Goal: Transaction & Acquisition: Purchase product/service

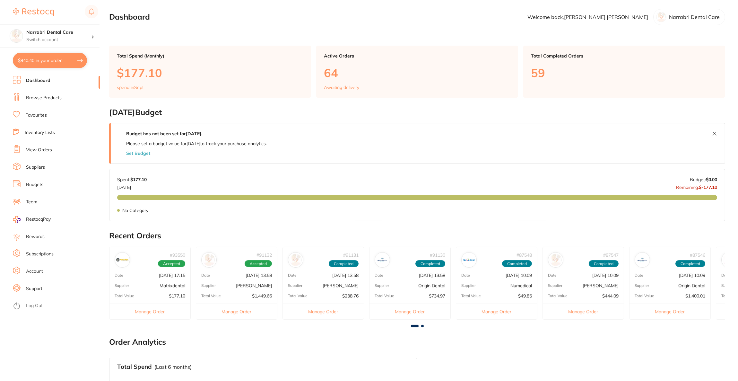
click at [41, 100] on link "Browse Products" at bounding box center [44, 98] width 36 height 6
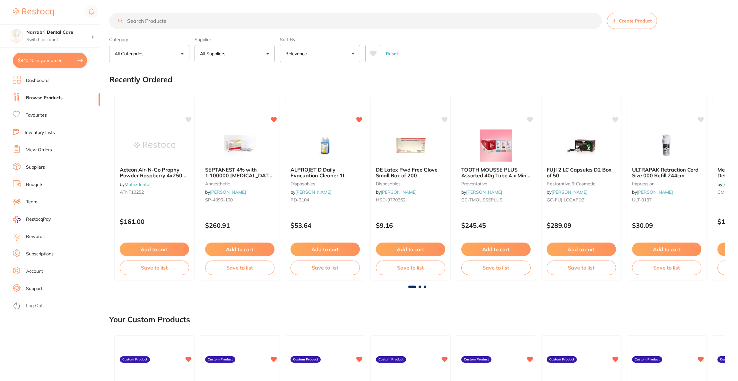
click at [168, 24] on input "search" at bounding box center [355, 21] width 493 height 16
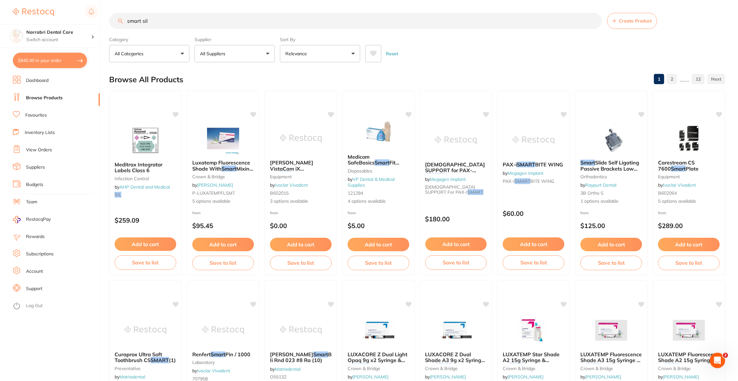
click at [251, 55] on button "All Suppliers" at bounding box center [235, 53] width 80 height 17
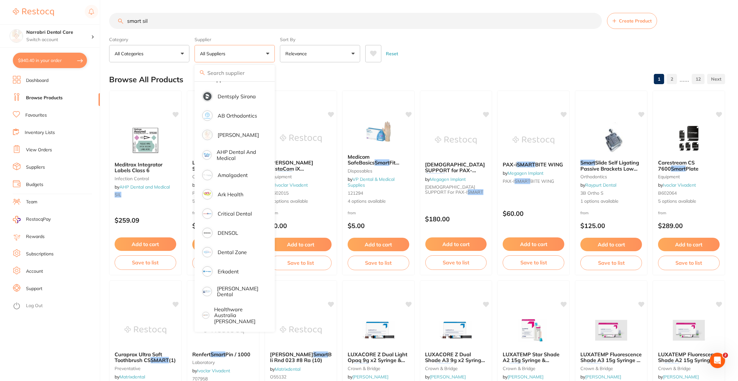
scroll to position [6, 0]
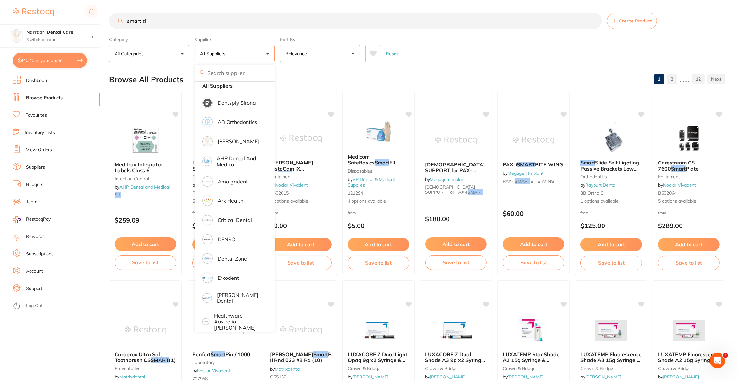
click at [190, 26] on input "smart sil" at bounding box center [355, 21] width 493 height 16
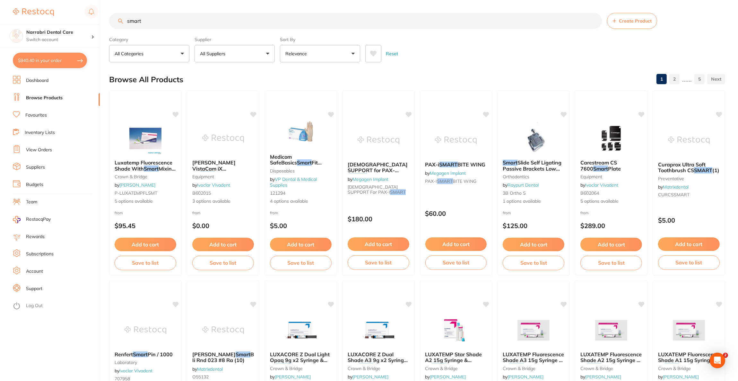
scroll to position [0, 0]
type input "smart"
click at [82, 41] on p "Switch account" at bounding box center [58, 40] width 65 height 6
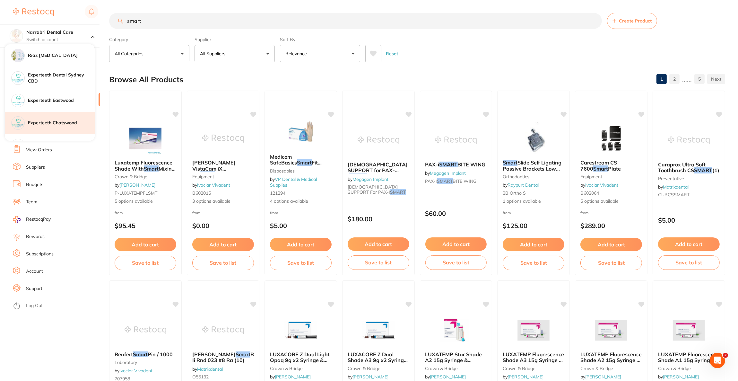
click at [78, 124] on h4 "Experteeth Chatswood" at bounding box center [61, 123] width 67 height 6
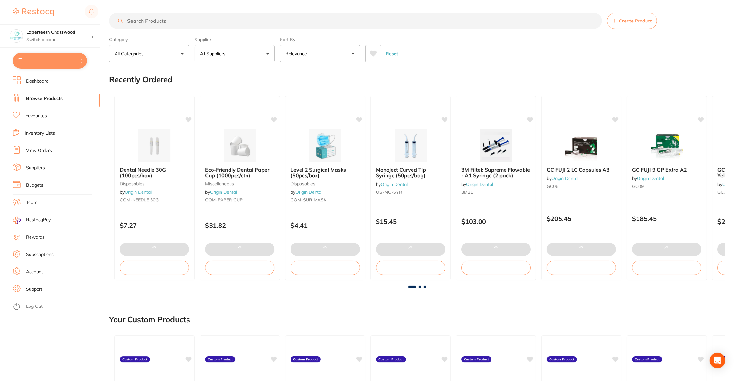
click at [224, 55] on p "All Suppliers" at bounding box center [214, 53] width 28 height 6
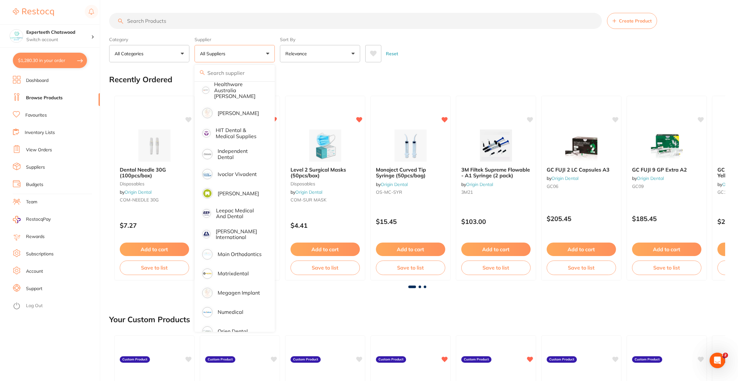
scroll to position [385, 0]
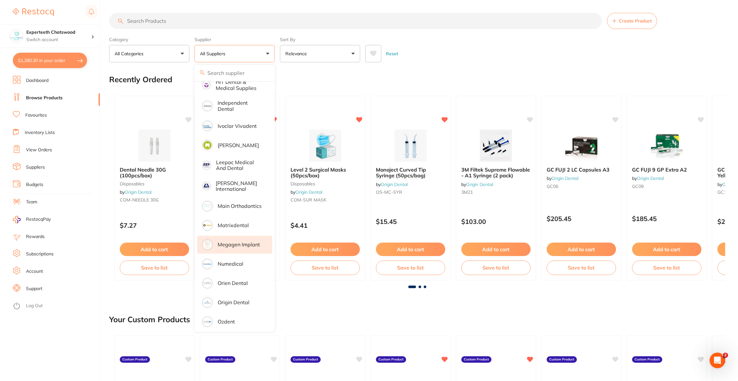
click at [250, 241] on p "Megagen Implant" at bounding box center [239, 244] width 42 height 6
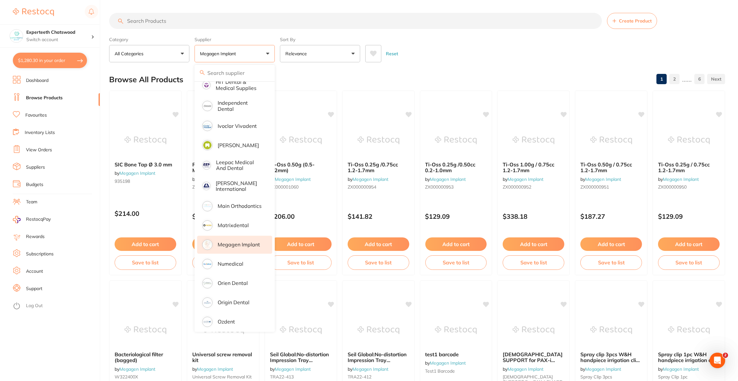
scroll to position [0, 0]
click at [166, 25] on input "search" at bounding box center [355, 21] width 493 height 16
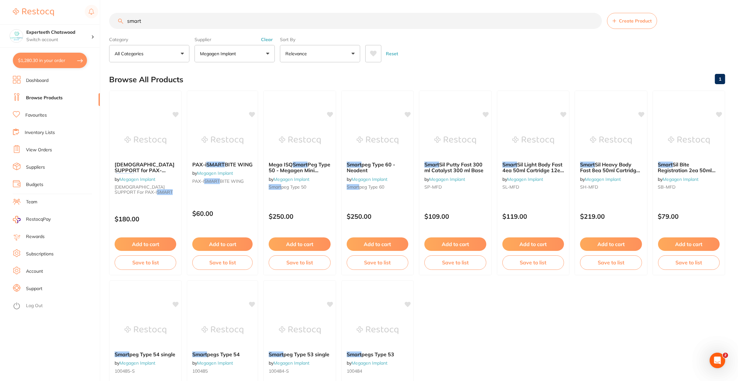
type input "smart"
click at [88, 42] on p "Switch account" at bounding box center [58, 40] width 65 height 6
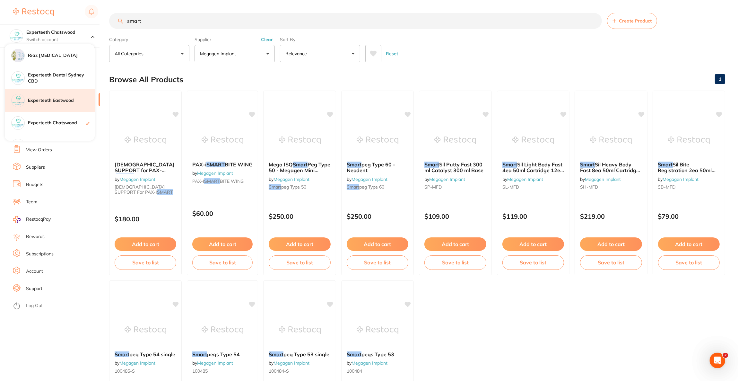
click at [85, 101] on h4 "Experteeth Eastwood" at bounding box center [61, 100] width 67 height 6
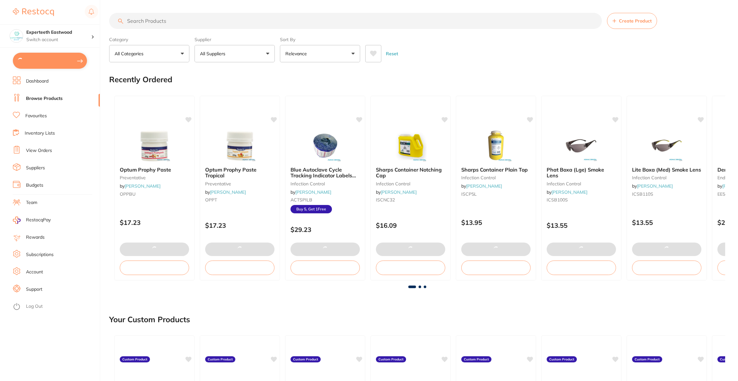
click at [56, 63] on button at bounding box center [50, 61] width 74 height 16
checkbox input "true"
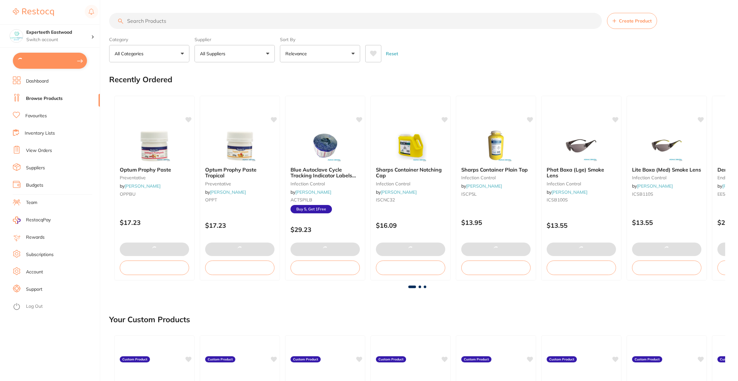
checkbox input "true"
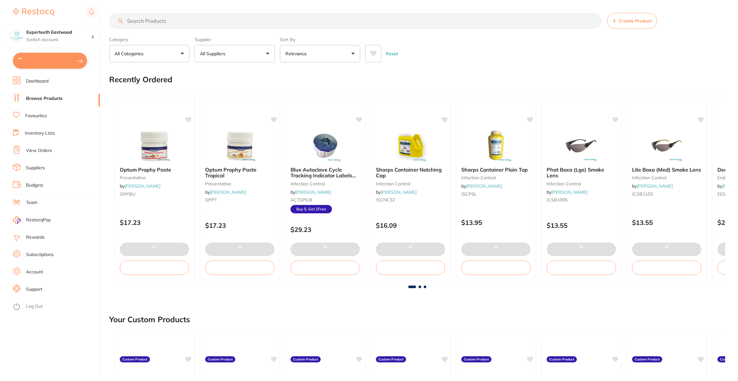
checkbox input "true"
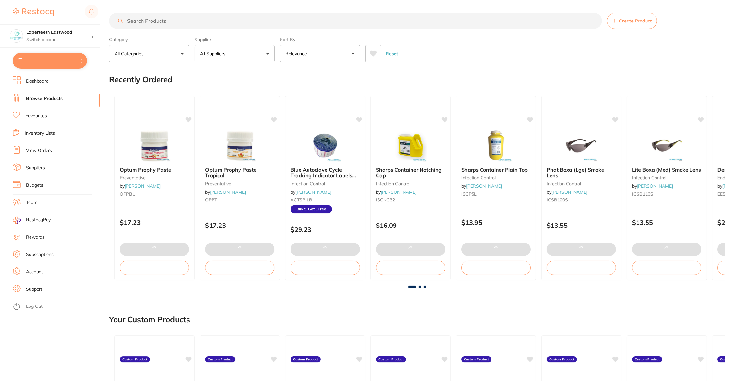
checkbox input "true"
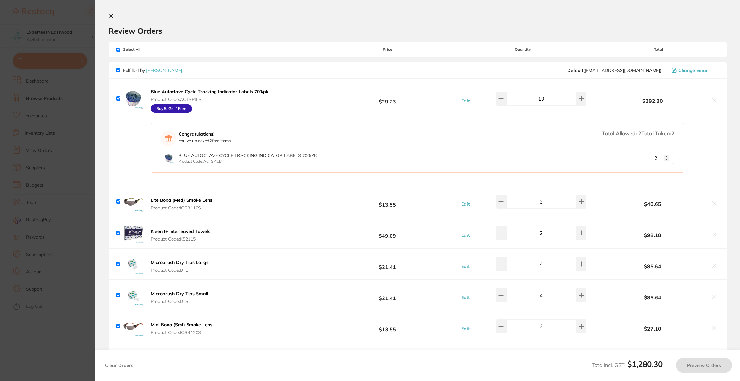
checkbox input "true"
type input "5"
type input "1"
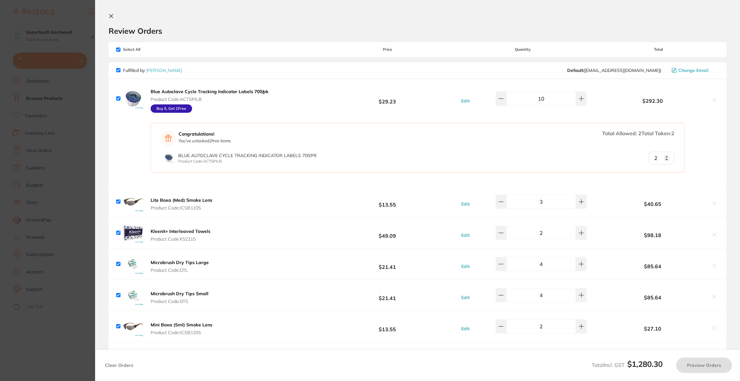
checkbox input "true"
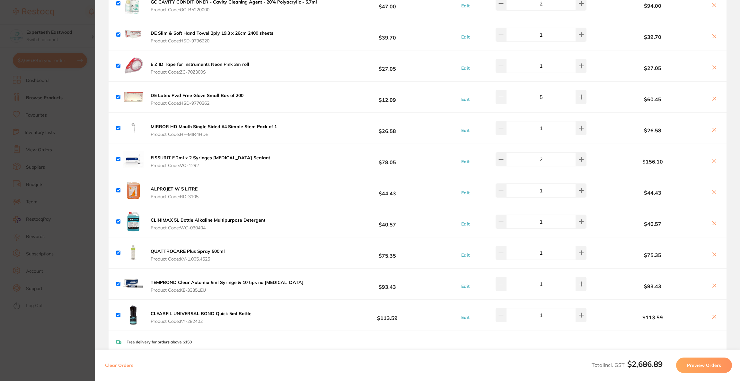
scroll to position [96, 0]
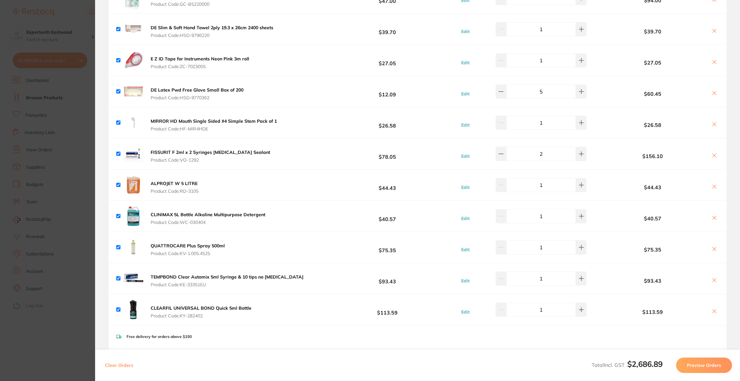
click at [711, 312] on icon at bounding box center [713, 310] width 5 height 5
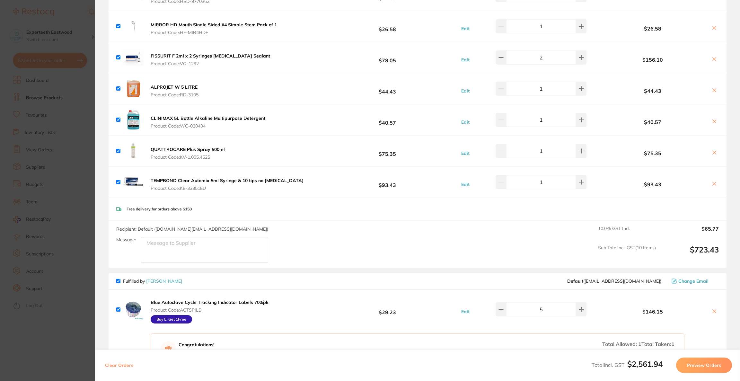
scroll to position [385, 0]
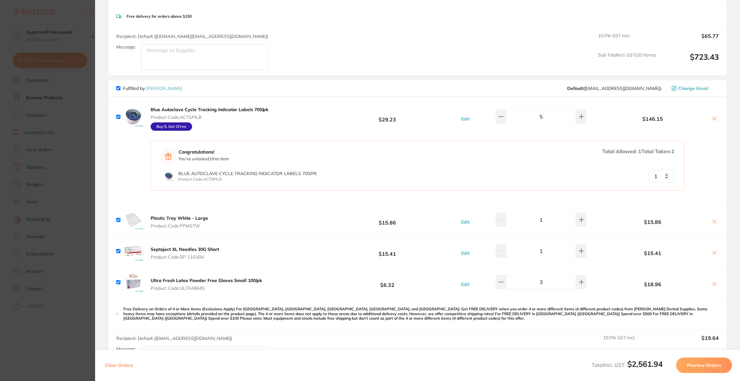
click at [712, 252] on icon at bounding box center [714, 253] width 4 height 4
checkbox input "false"
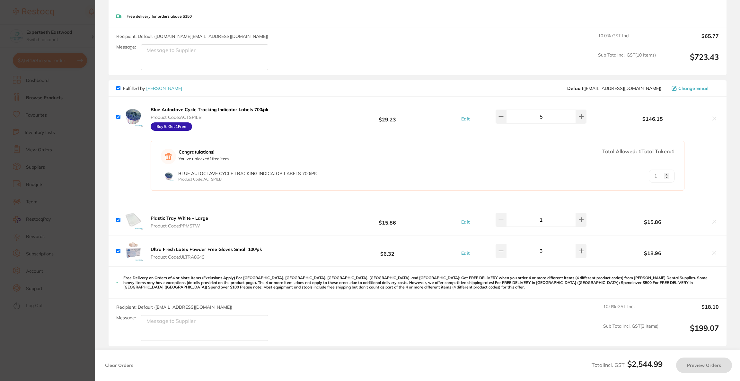
click at [63, 202] on section "Update RRP Set your pre negotiated price for this item. Item Agreed RRP (excl. …" at bounding box center [370, 190] width 740 height 381
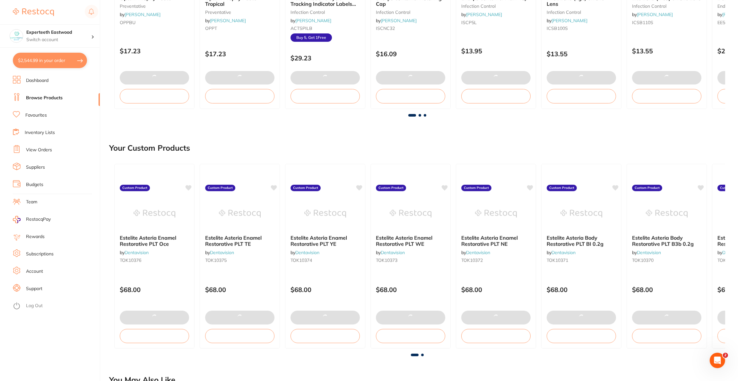
scroll to position [0, 0]
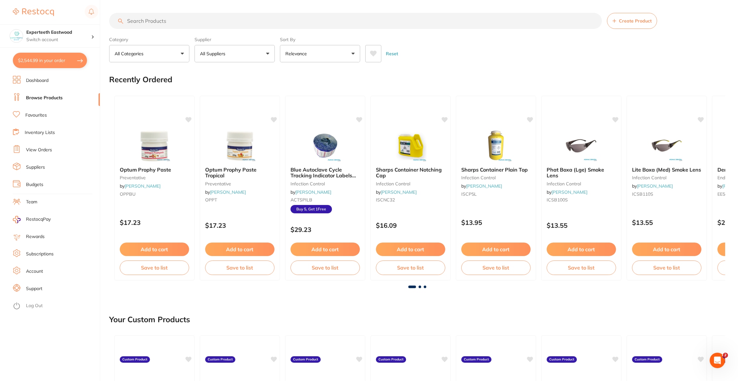
drag, startPoint x: 149, startPoint y: 18, endPoint x: 146, endPoint y: 19, distance: 3.4
click at [146, 19] on input "search" at bounding box center [355, 21] width 493 height 16
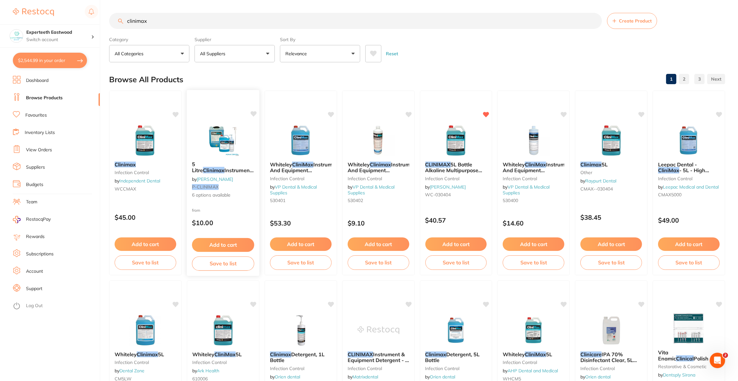
type input "clinimax"
click at [221, 133] on img at bounding box center [223, 140] width 42 height 32
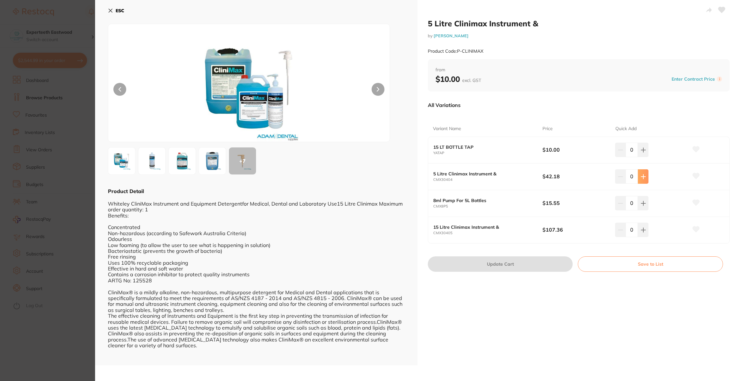
click at [638, 177] on button at bounding box center [643, 176] width 11 height 14
type input "1"
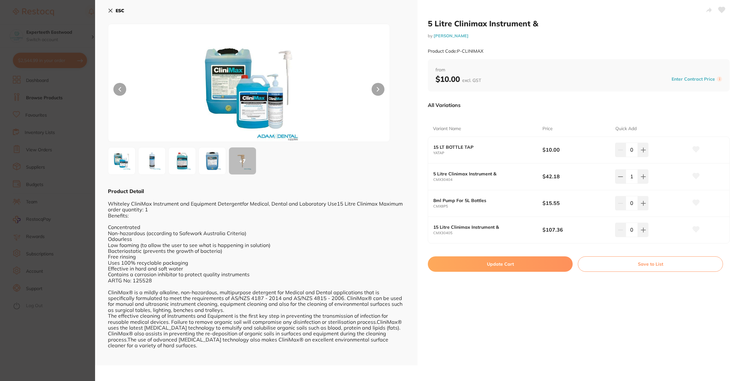
click at [490, 265] on button "Update Cart" at bounding box center [500, 263] width 145 height 15
checkbox input "true"
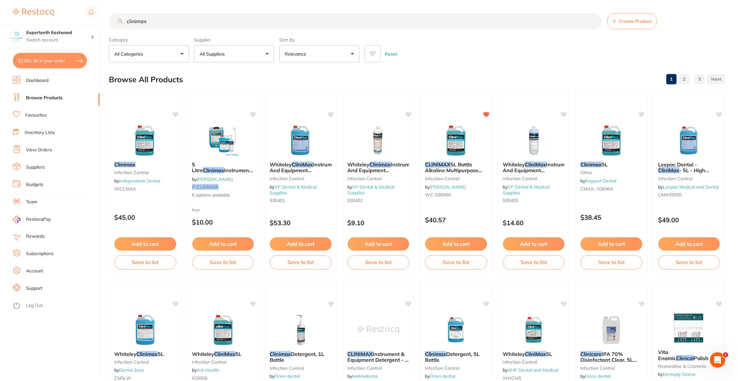
scroll to position [7, 0]
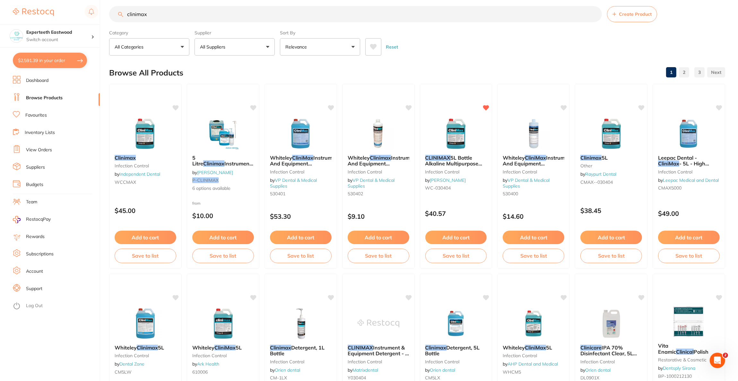
click at [57, 64] on button "$2,591.39 in your order" at bounding box center [50, 60] width 74 height 15
checkbox input "true"
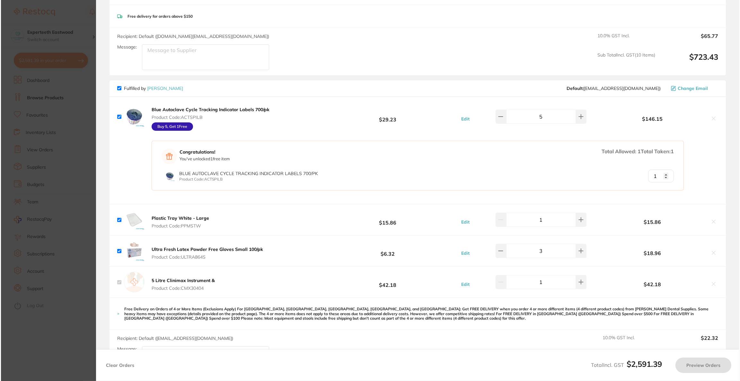
scroll to position [0, 0]
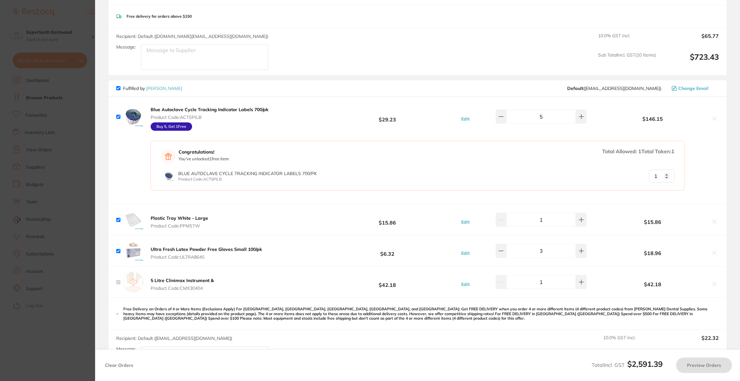
checkbox input "true"
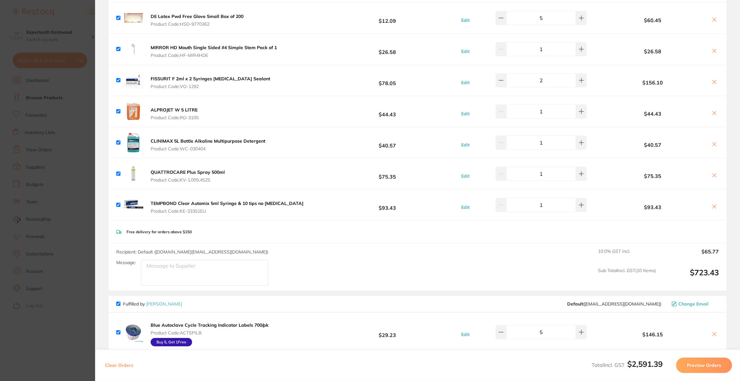
scroll to position [144, 0]
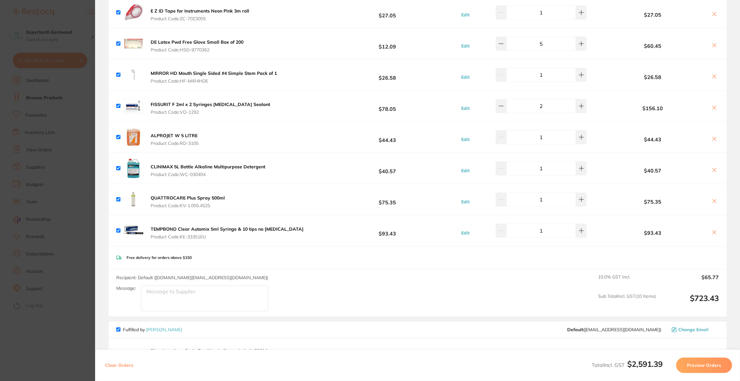
click at [714, 169] on icon at bounding box center [713, 169] width 5 height 5
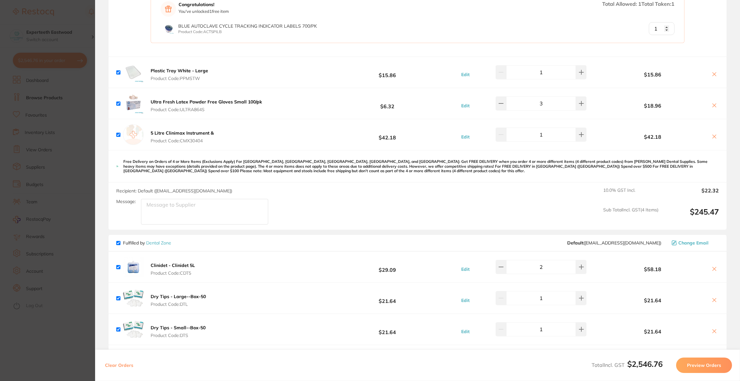
scroll to position [626, 0]
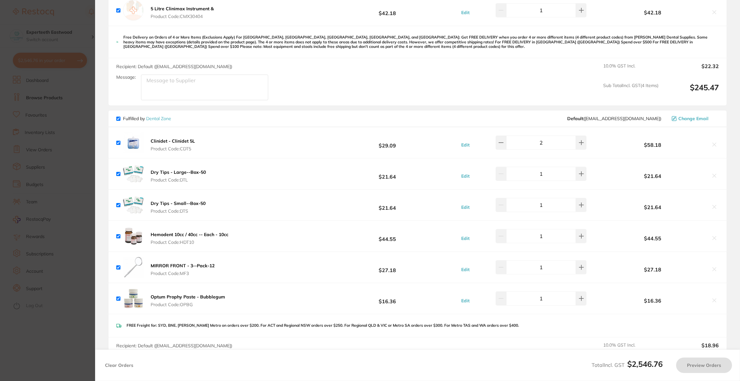
checkbox input "true"
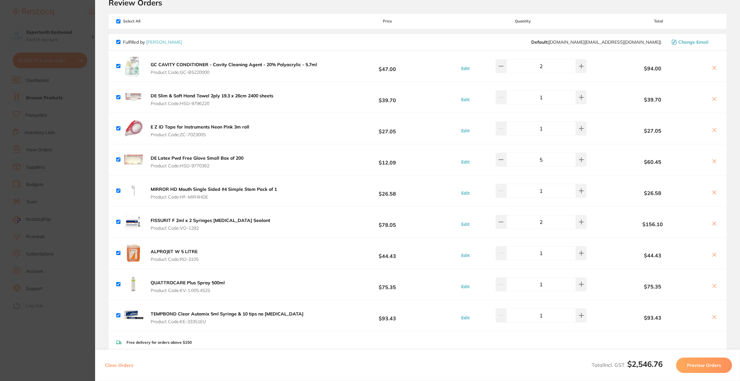
scroll to position [0, 0]
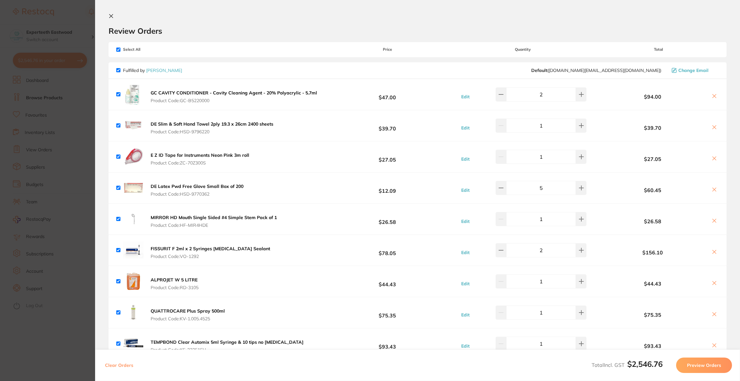
click at [49, 22] on section "Update RRP Set your pre negotiated price for this item. Item Agreed RRP (excl. …" at bounding box center [370, 190] width 740 height 381
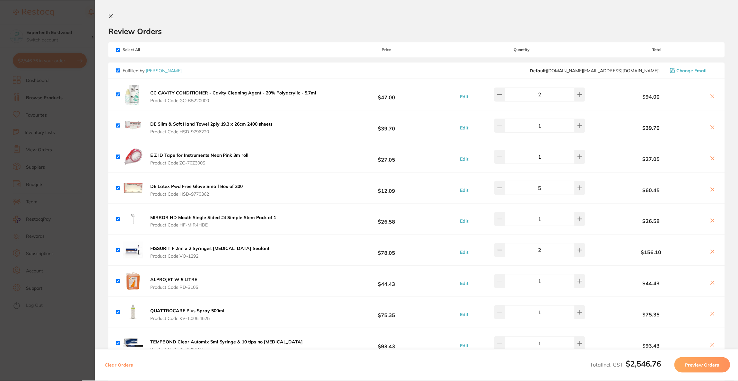
scroll to position [7, 0]
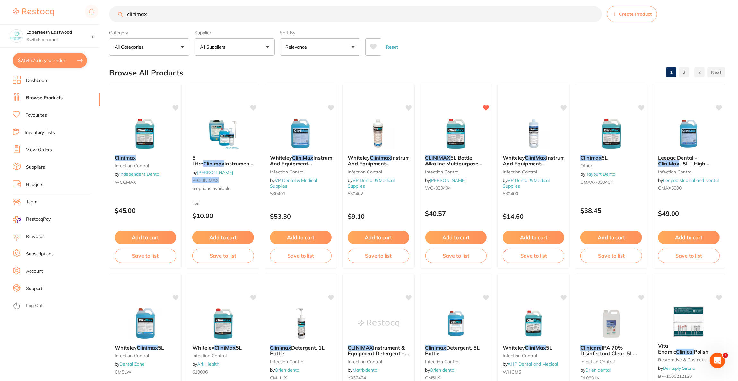
drag, startPoint x: 158, startPoint y: 19, endPoint x: 70, endPoint y: 13, distance: 88.2
click at [70, 13] on div "$2,546.76 Experteeth Eastwood Switch account Riaz [MEDICAL_DATA] Experteeth Den…" at bounding box center [369, 183] width 738 height 381
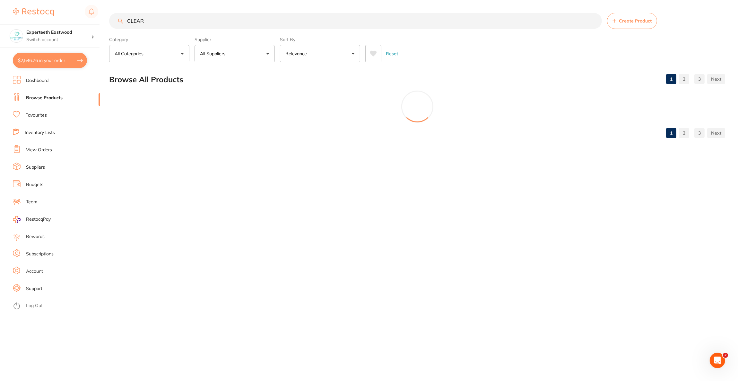
scroll to position [0, 0]
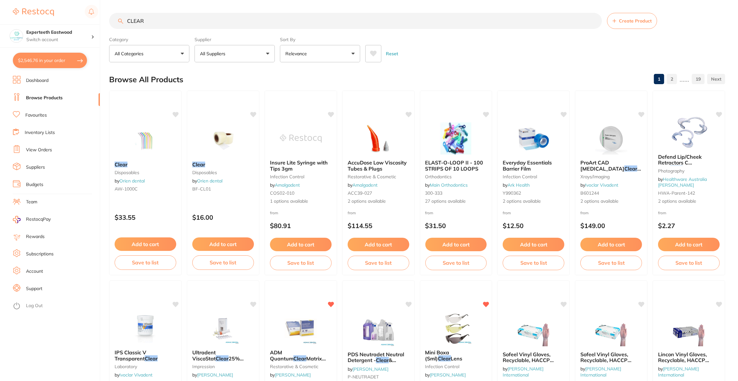
type input "CLEAR"
click at [214, 53] on p "All Suppliers" at bounding box center [214, 53] width 28 height 6
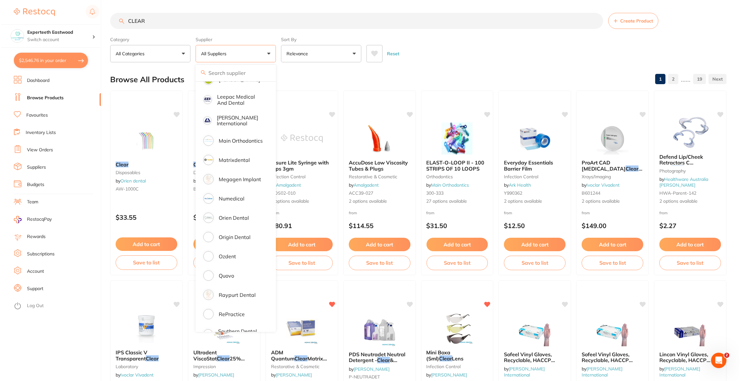
scroll to position [385, 0]
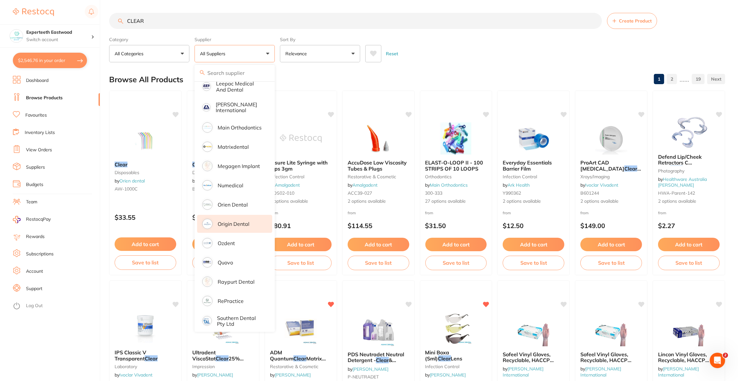
click at [248, 222] on li "Origin Dental" at bounding box center [234, 224] width 75 height 18
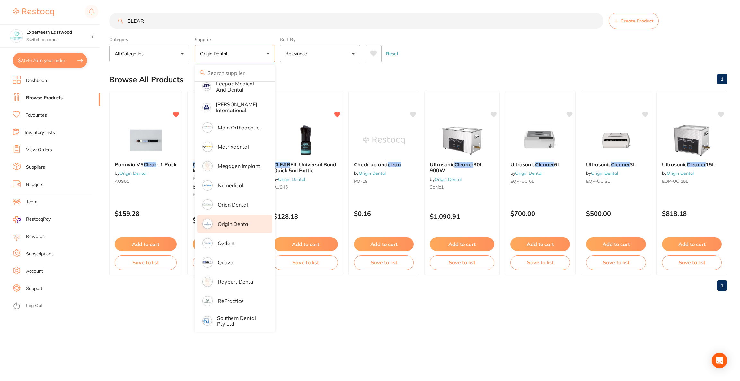
click at [476, 41] on div "Reset" at bounding box center [543, 51] width 356 height 22
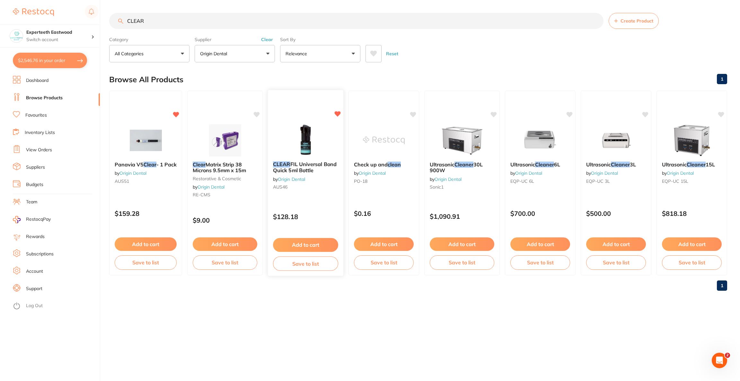
scroll to position [0, 0]
click at [291, 130] on img at bounding box center [305, 140] width 42 height 32
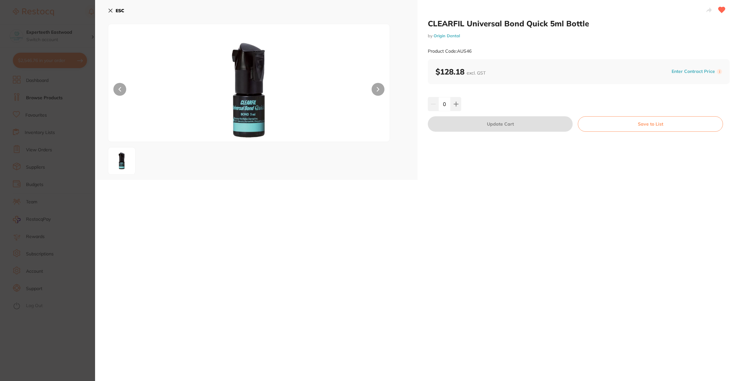
click at [457, 109] on button at bounding box center [455, 104] width 11 height 14
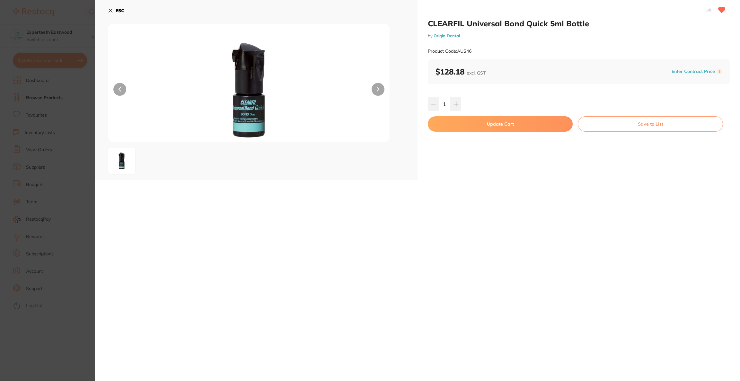
type input "1"
click at [479, 126] on button "Update Cart" at bounding box center [500, 123] width 145 height 15
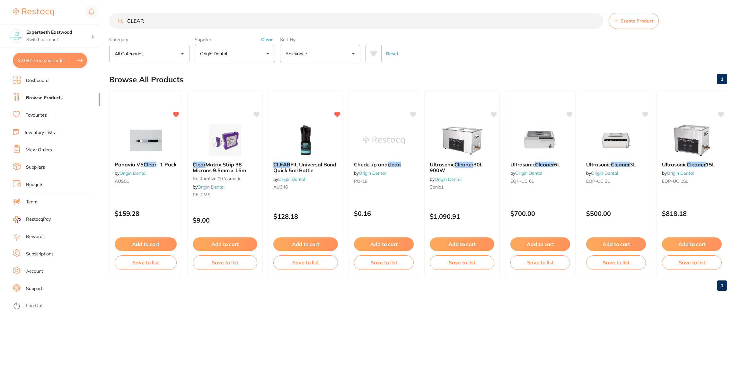
checkbox input "false"
drag, startPoint x: 179, startPoint y: 14, endPoint x: 78, endPoint y: 20, distance: 100.6
click at [78, 20] on div "$2,687.76 Experteeth Eastwood Switch account Riaz [MEDICAL_DATA] Experteeth Den…" at bounding box center [370, 190] width 740 height 381
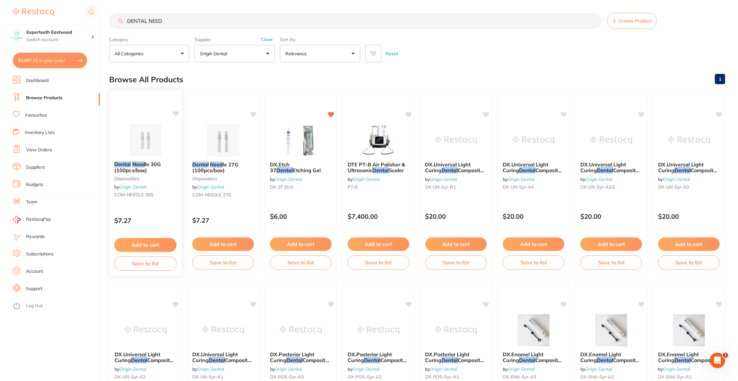
type input "DENTAL NEED"
click at [141, 119] on div "Dental Need le 30G (100pcs/box) disposables by Origin Dental COM-NEEDLE 30G $7.…" at bounding box center [145, 183] width 73 height 187
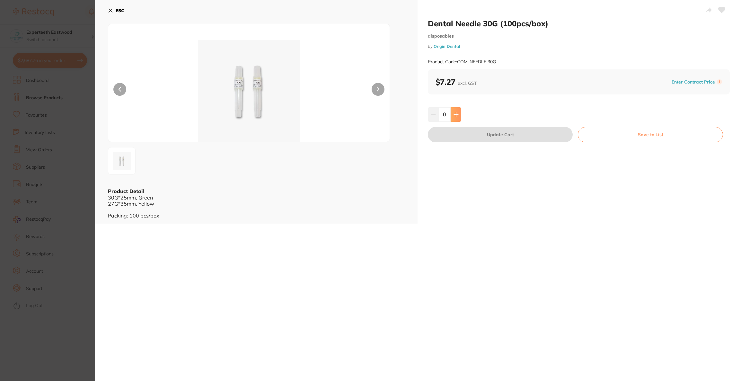
click at [455, 117] on button at bounding box center [455, 114] width 11 height 14
type input "1"
click at [457, 138] on button "Update Cart" at bounding box center [500, 134] width 145 height 15
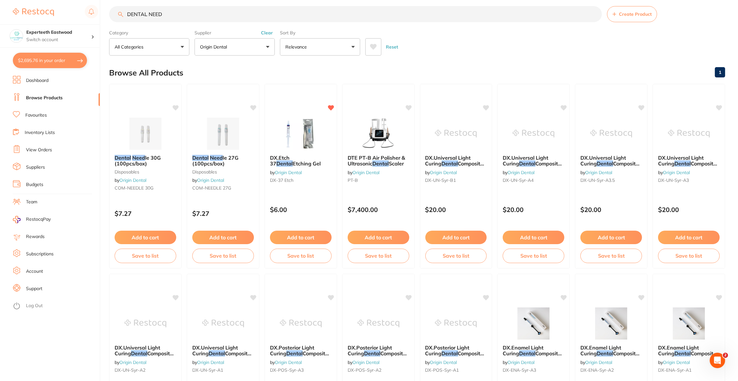
click at [34, 62] on button "$2,695.76 in your order" at bounding box center [50, 60] width 74 height 15
checkbox input "true"
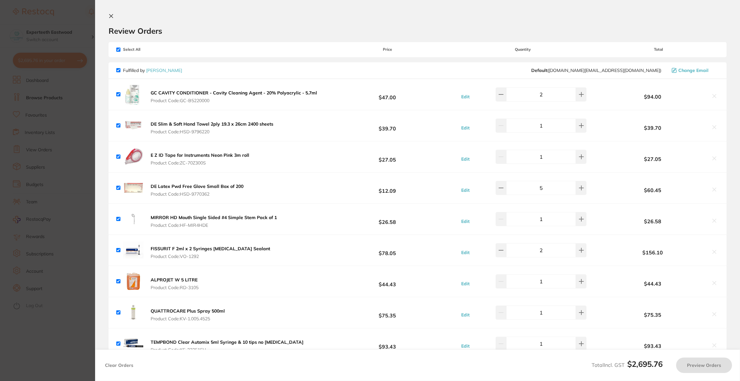
checkbox input "true"
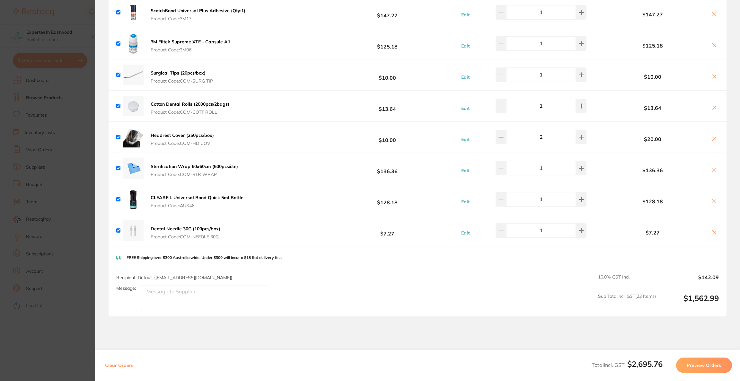
scroll to position [1568, 0]
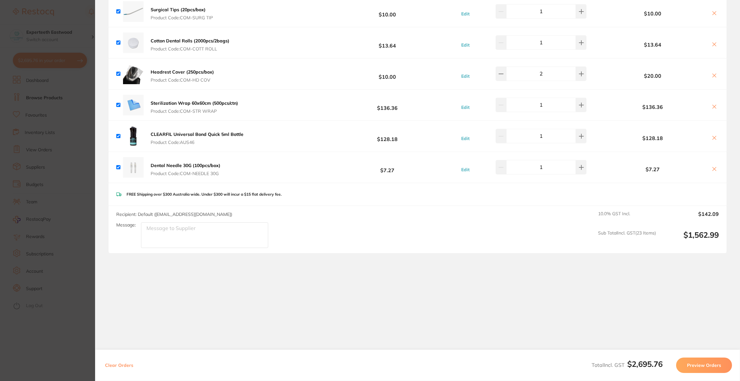
click at [688, 359] on button "Preview Orders" at bounding box center [704, 364] width 56 height 15
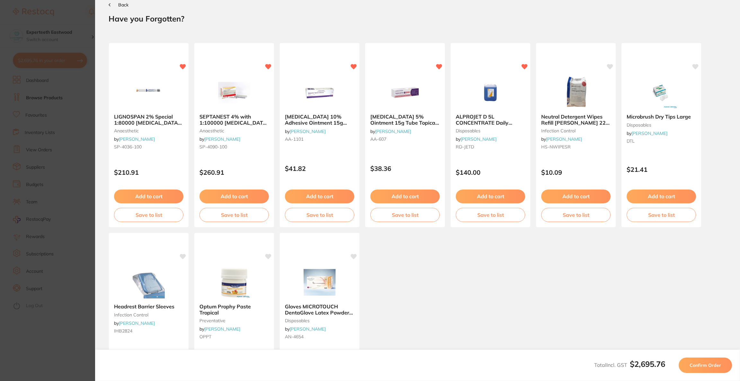
scroll to position [0, 0]
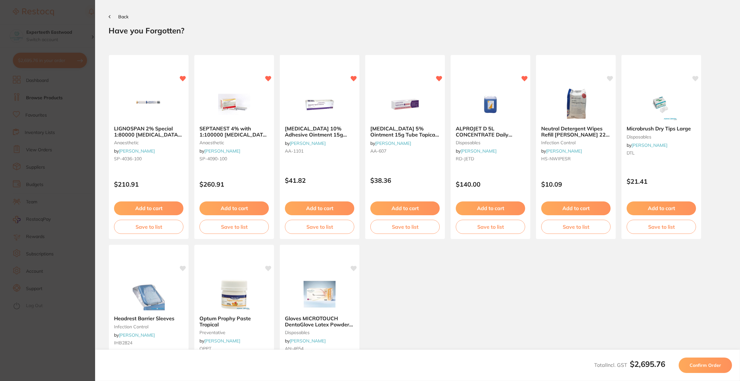
click at [688, 359] on button "Confirm Order" at bounding box center [704, 364] width 53 height 15
